Goal: Communication & Community: Answer question/provide support

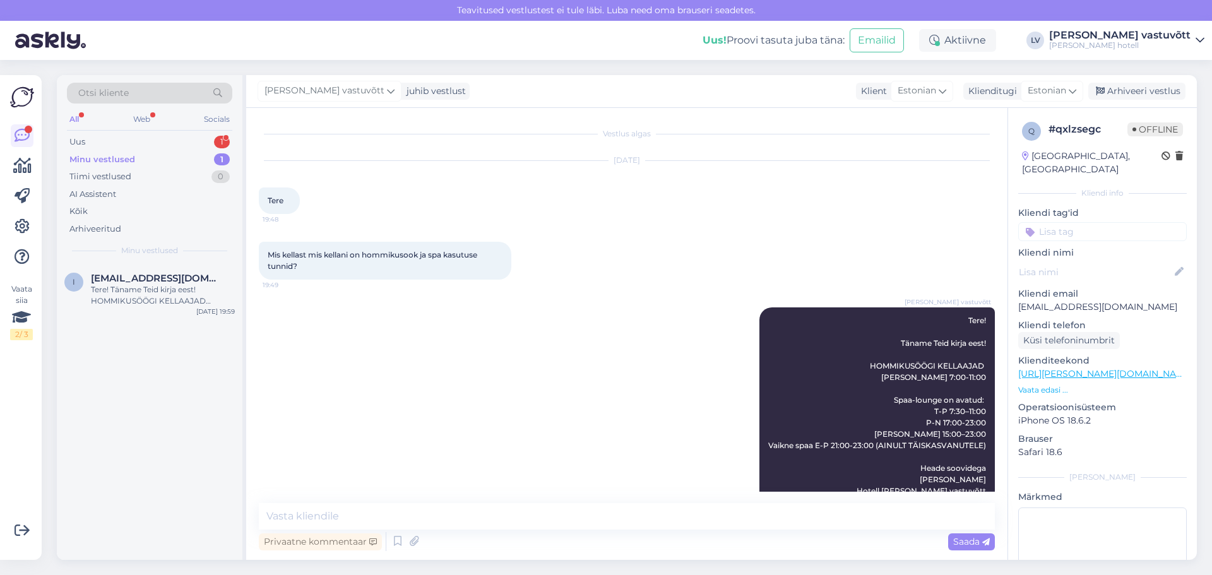
scroll to position [27, 0]
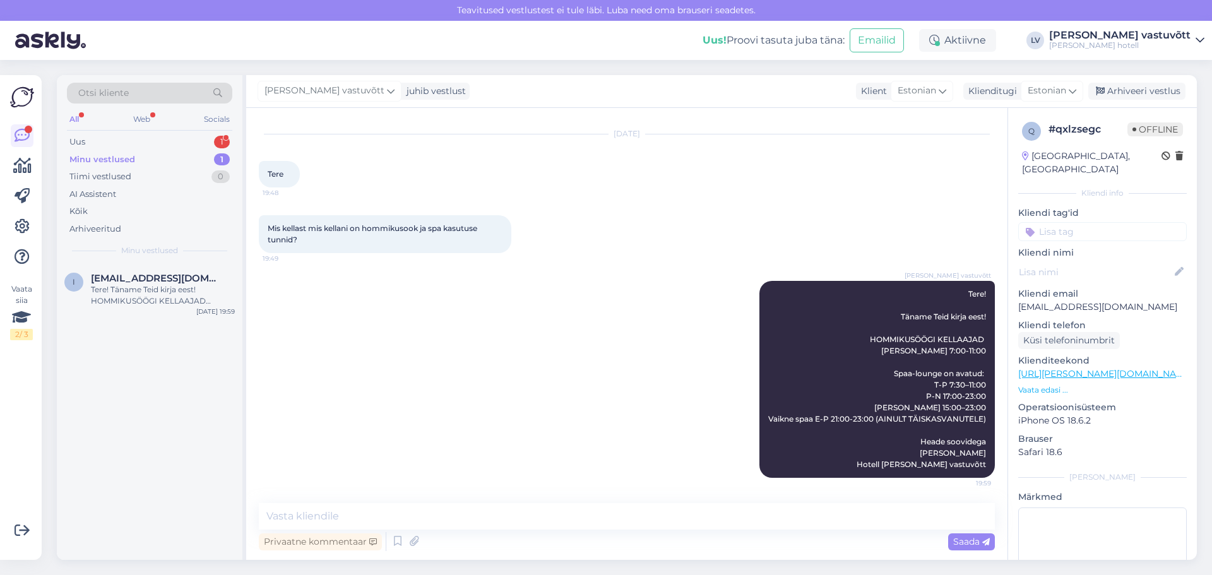
click at [154, 162] on div "Minu vestlused 1" at bounding box center [149, 160] width 165 height 18
click at [157, 285] on div "Tere! Täname Teid kirja eest! HOMMIKUSÖÖGI KELLAAJAD [PERSON_NAME] 7:00-11:00 S…" at bounding box center [163, 295] width 144 height 23
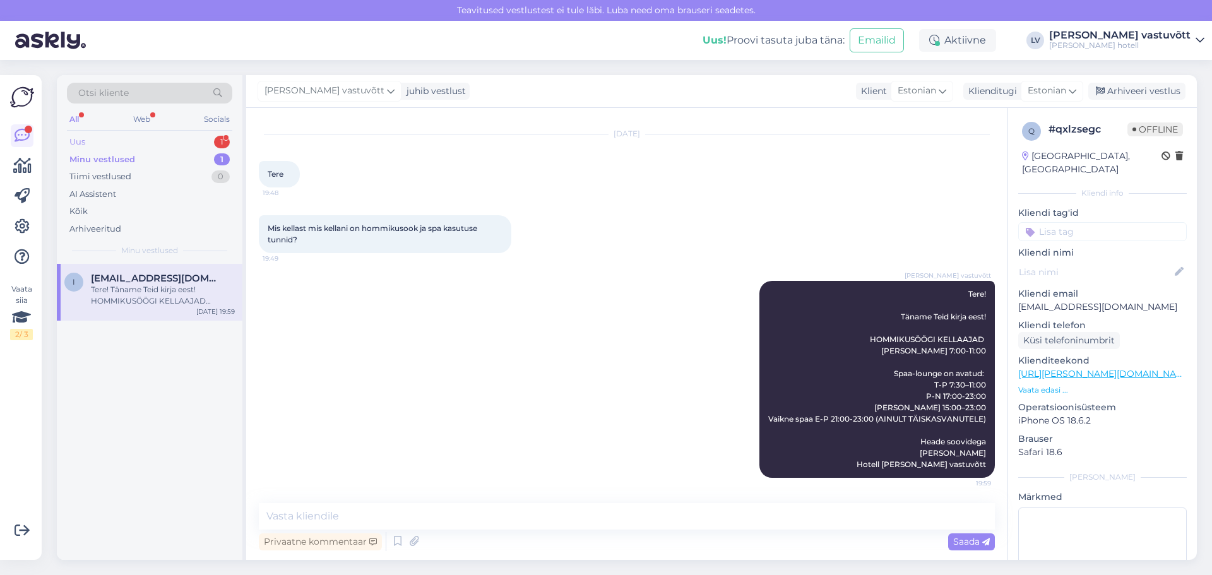
click at [192, 137] on div "Uus 1" at bounding box center [149, 142] width 165 height 18
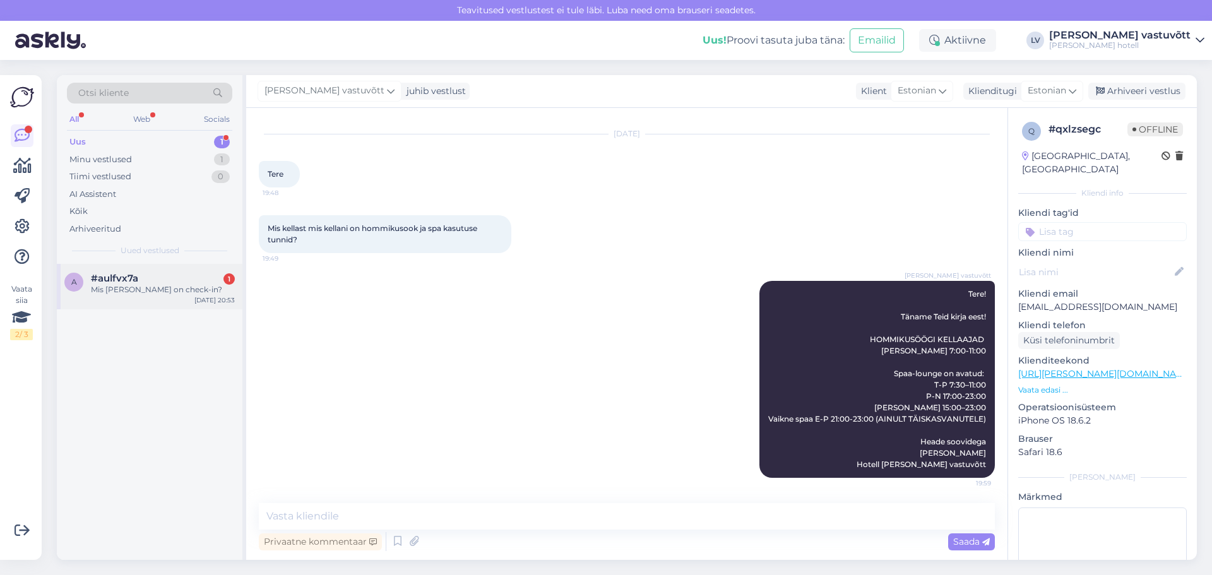
click at [169, 286] on div "Mis [PERSON_NAME] on check-in?" at bounding box center [163, 289] width 144 height 11
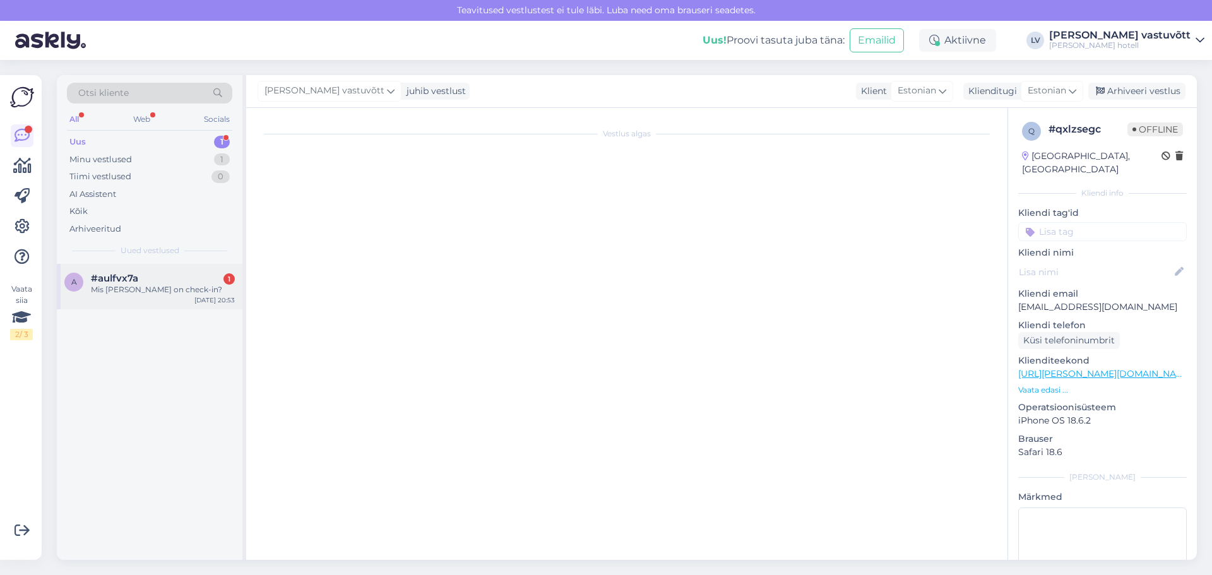
scroll to position [0, 0]
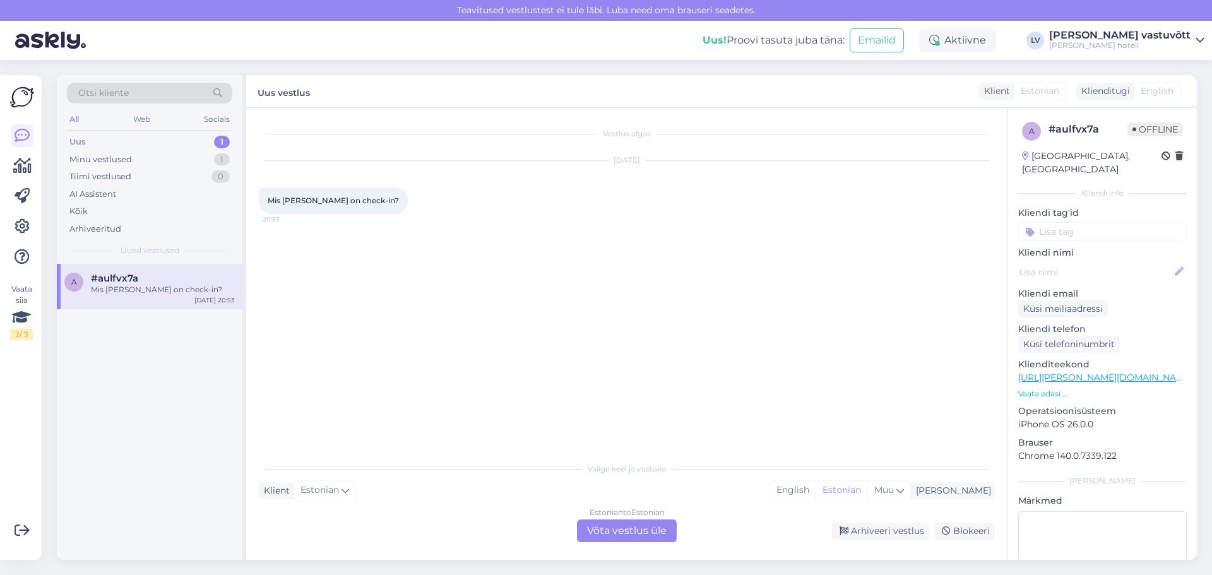
click at [599, 530] on div "Estonian to Estonian Võta vestlus üle" at bounding box center [627, 531] width 100 height 23
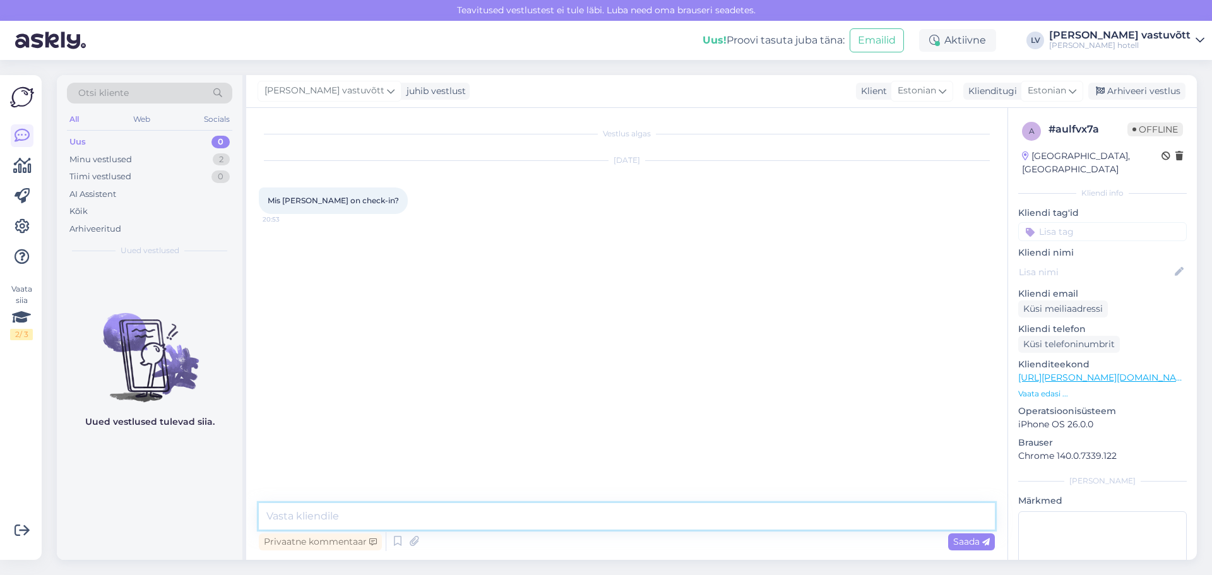
click at [352, 511] on textarea at bounding box center [627, 516] width 736 height 27
click at [366, 463] on textarea "Tere! Täname Teid kirja eest! Check- in on alates 15:00. Heade soovidega [PERSO…" at bounding box center [627, 473] width 736 height 114
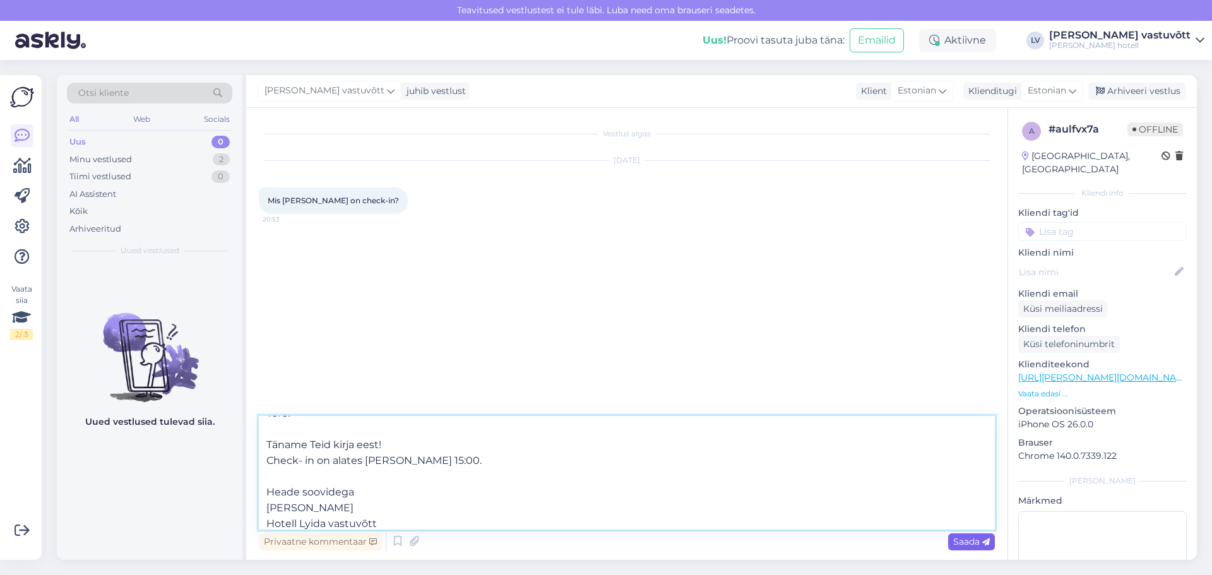
type textarea "Tere! Täname Teid kirja eest! Check- in on alates [PERSON_NAME] 15:00. Heade so…"
click at [963, 534] on div "Saada" at bounding box center [971, 542] width 47 height 17
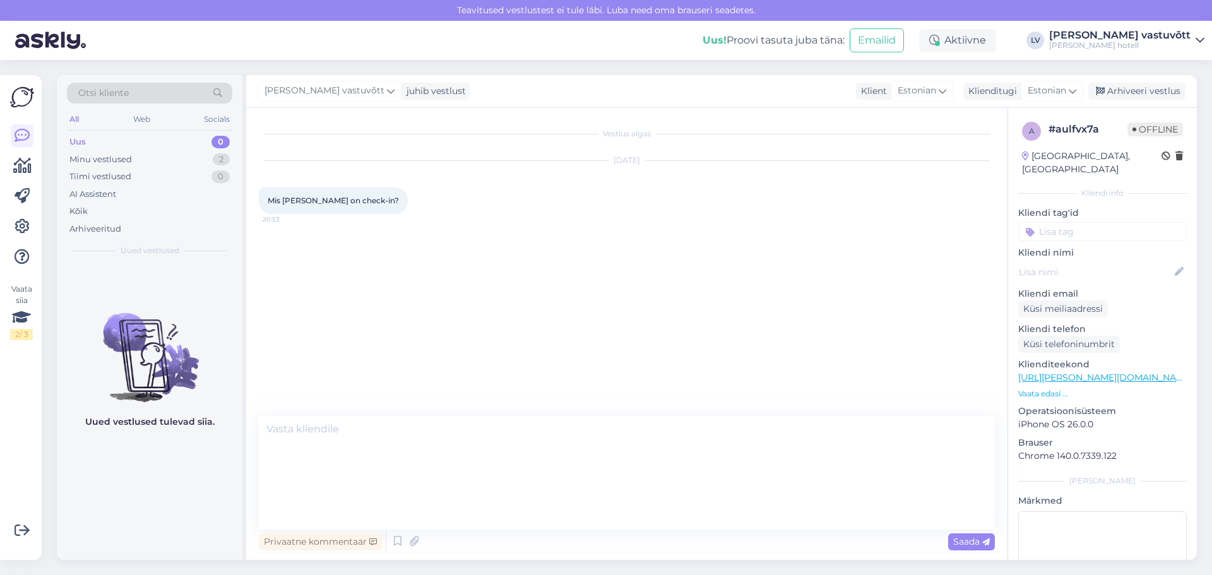
scroll to position [0, 0]
